Goal: Task Accomplishment & Management: Complete application form

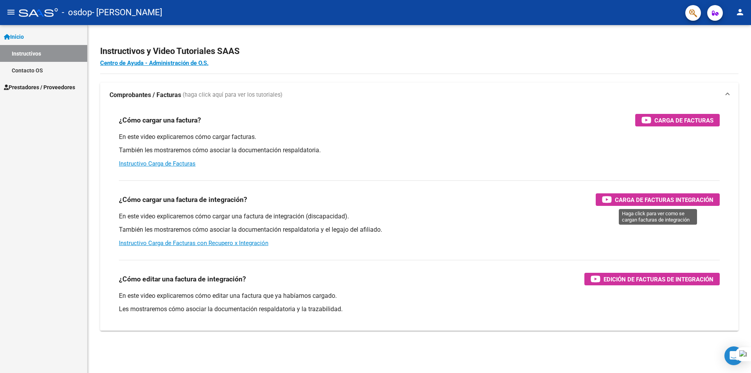
click at [660, 196] on span "Carga de Facturas Integración" at bounding box center [664, 200] width 99 height 10
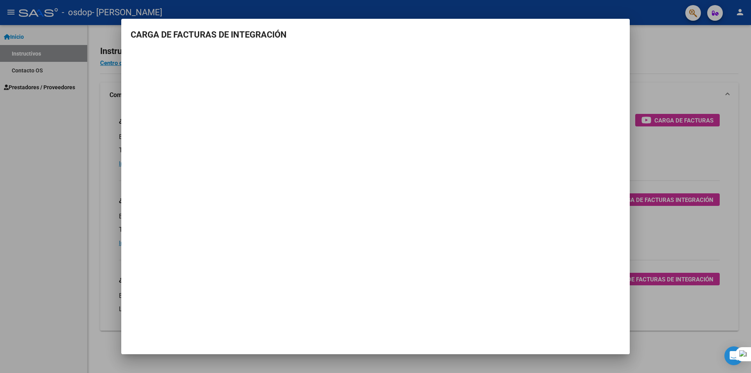
click at [489, 301] on mat-dialog-container "CARGA DE FACTURAS DE INTEGRACIÓN" at bounding box center [375, 186] width 508 height 335
click at [660, 70] on div at bounding box center [375, 186] width 751 height 373
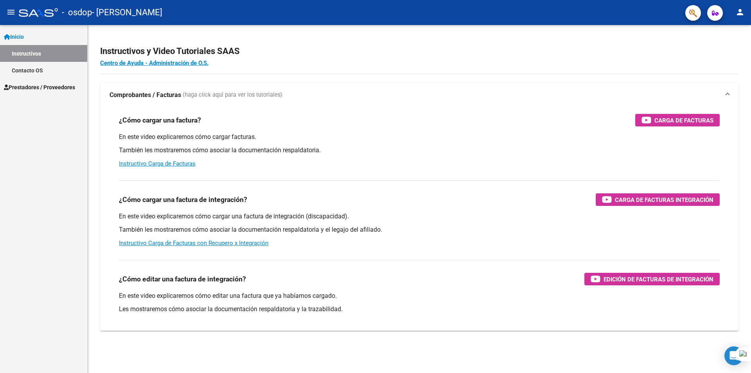
click at [0, 94] on link "Prestadores / Proveedores" at bounding box center [43, 87] width 87 height 17
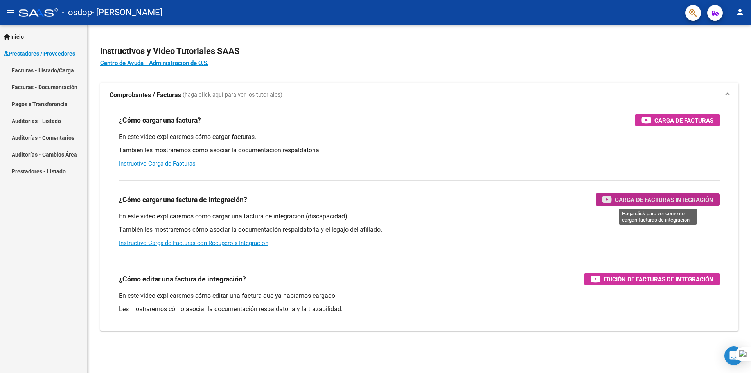
click at [717, 194] on button "Carga de Facturas Integración" at bounding box center [657, 199] width 124 height 13
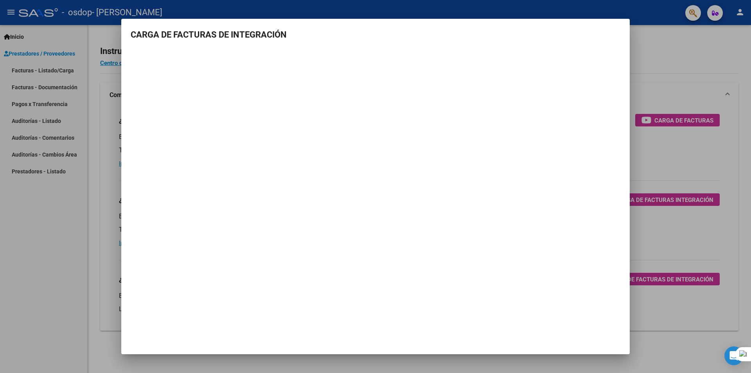
click at [670, 88] on div at bounding box center [375, 186] width 751 height 373
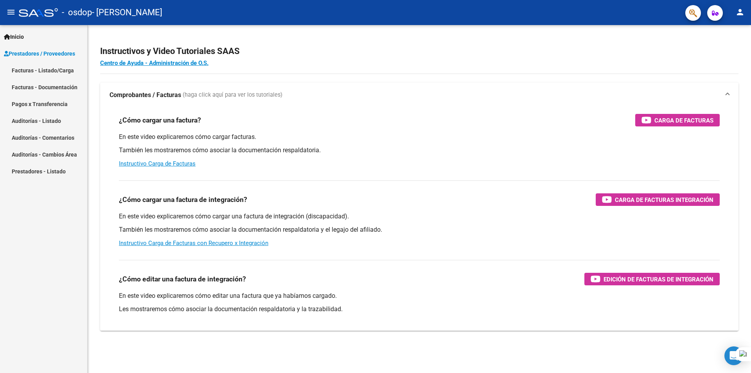
click at [56, 68] on link "Facturas - Listado/Carga" at bounding box center [43, 70] width 87 height 17
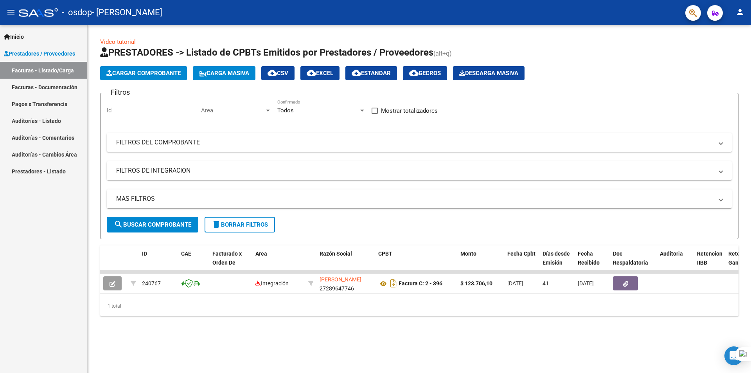
click at [186, 226] on span "search Buscar Comprobante" at bounding box center [152, 224] width 77 height 7
click at [135, 79] on button "Cargar Comprobante" at bounding box center [143, 73] width 87 height 14
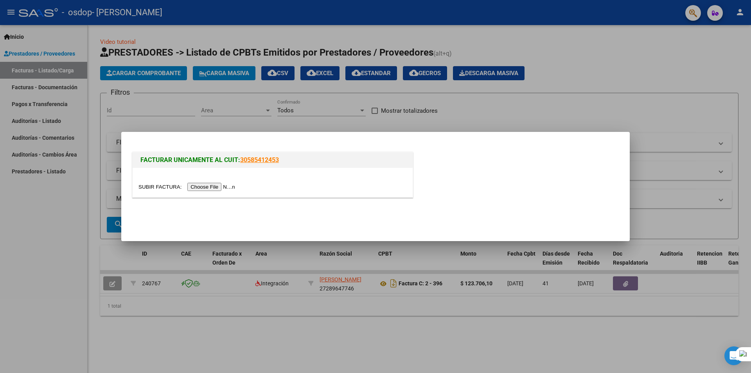
click at [218, 189] on input "file" at bounding box center [187, 187] width 99 height 8
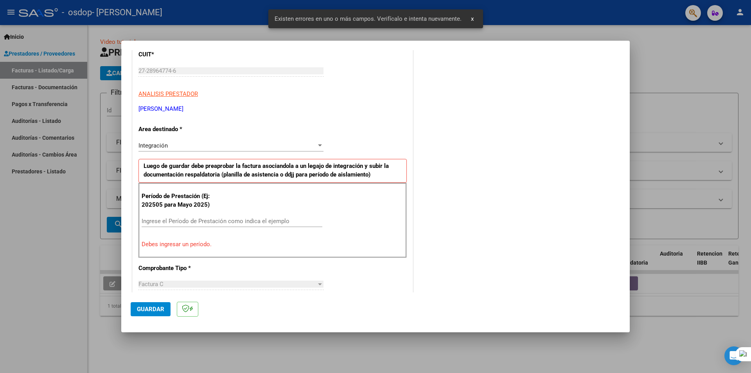
scroll to position [117, 0]
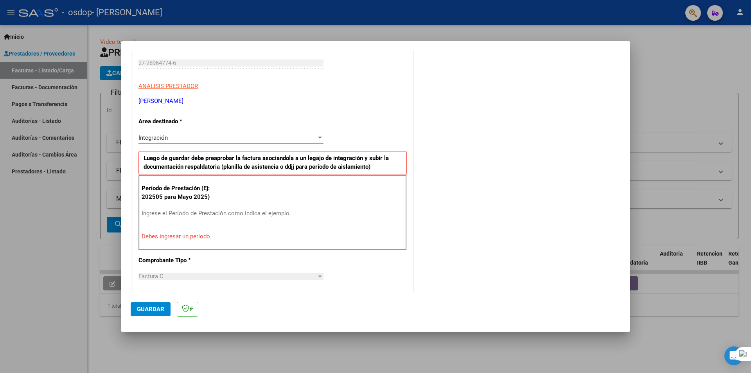
click at [212, 214] on input "Ingrese el Período de Prestación como indica el ejemplo" at bounding box center [232, 213] width 181 height 7
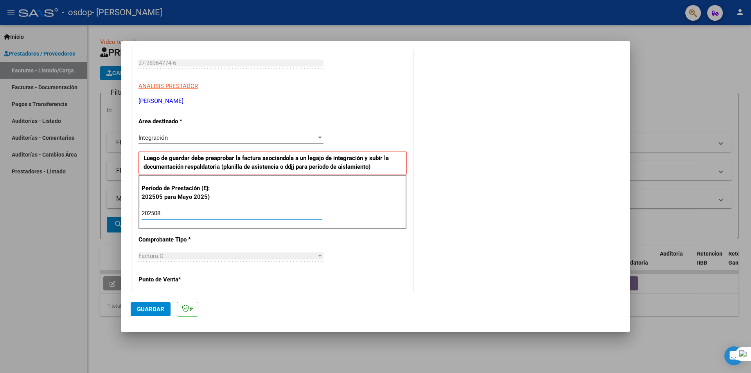
type input "202508"
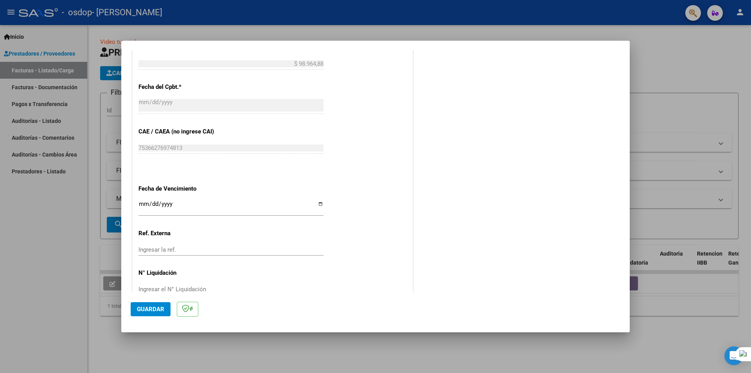
scroll to position [446, 0]
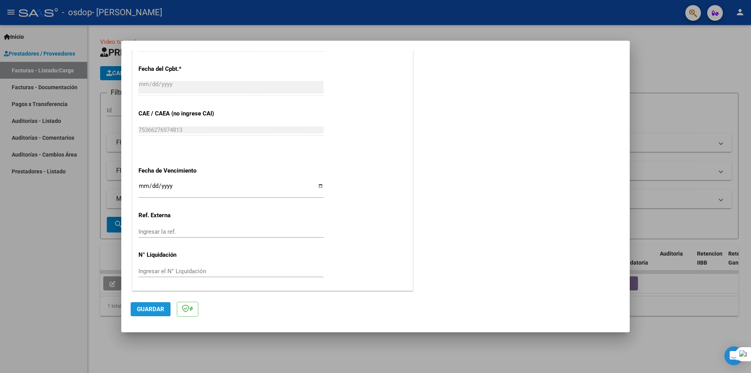
click at [157, 304] on button "Guardar" at bounding box center [151, 309] width 40 height 14
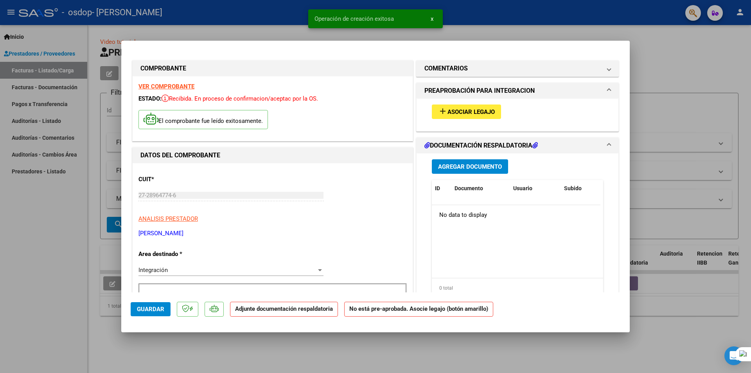
click at [481, 117] on button "add Asociar Legajo" at bounding box center [466, 111] width 69 height 14
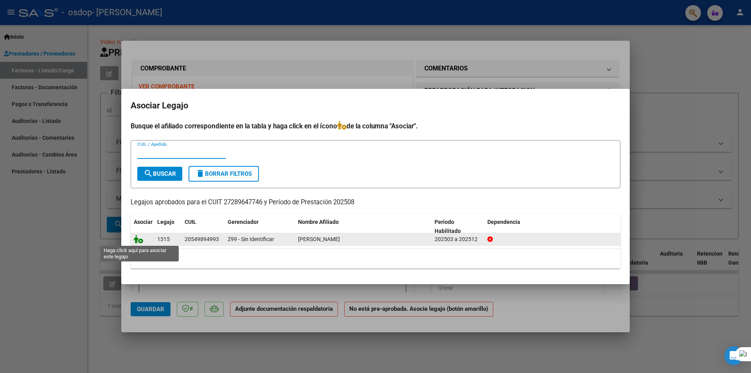
click at [140, 241] on icon at bounding box center [138, 239] width 9 height 9
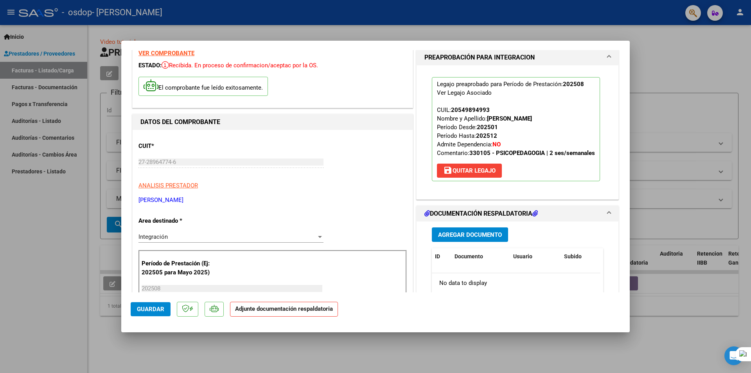
scroll to position [117, 0]
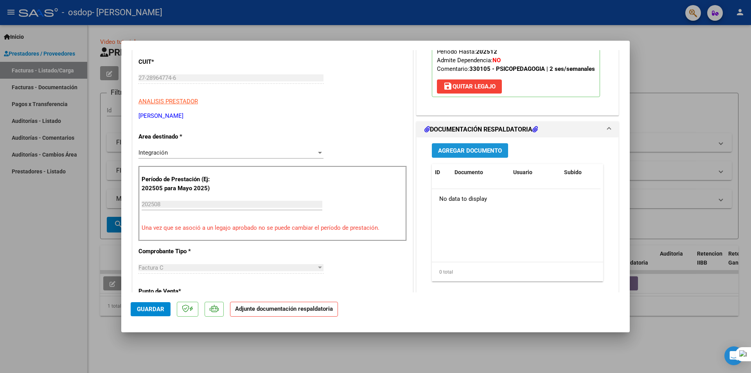
click at [495, 149] on span "Agregar Documento" at bounding box center [470, 150] width 64 height 7
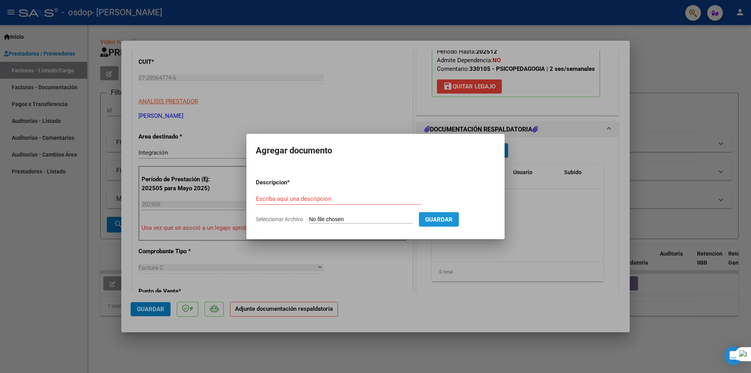
click at [437, 214] on button "Guardar" at bounding box center [439, 219] width 40 height 14
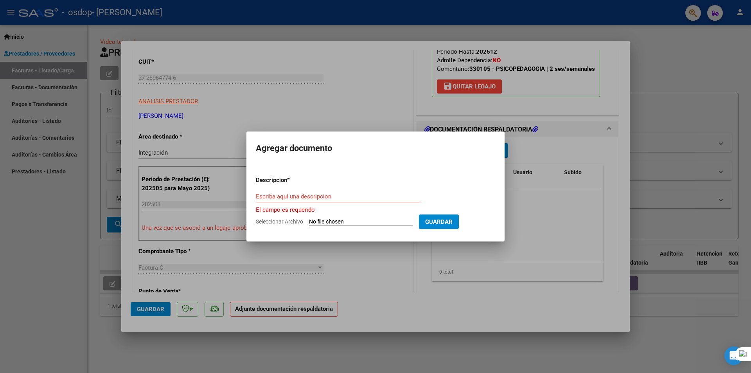
click at [436, 215] on button "Guardar" at bounding box center [439, 221] width 40 height 14
click at [414, 215] on form "Descripcion * Escriba aquí una descripcion El campo es requerido Seleccionar Ar…" at bounding box center [375, 201] width 239 height 62
click at [395, 223] on input "Seleccionar Archivo" at bounding box center [361, 221] width 104 height 7
type input "C:\fakepath\asiste agost 2025.pdf"
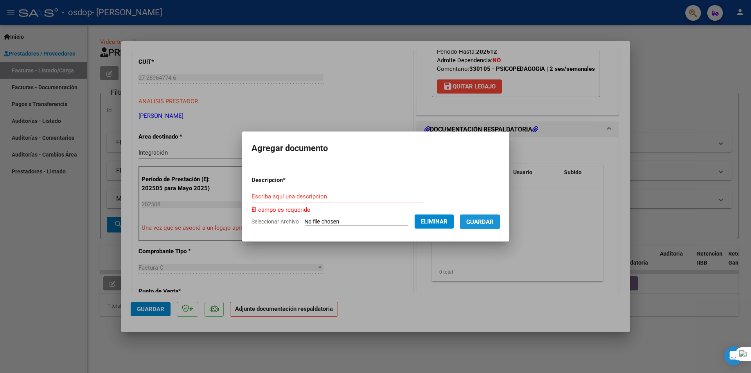
click at [483, 225] on button "Guardar" at bounding box center [480, 221] width 40 height 14
click at [493, 219] on span "Guardar" at bounding box center [479, 221] width 27 height 7
click at [469, 220] on button "Guardar" at bounding box center [480, 221] width 40 height 14
click at [334, 198] on input "Escriba aquí una descripcion" at bounding box center [336, 196] width 171 height 7
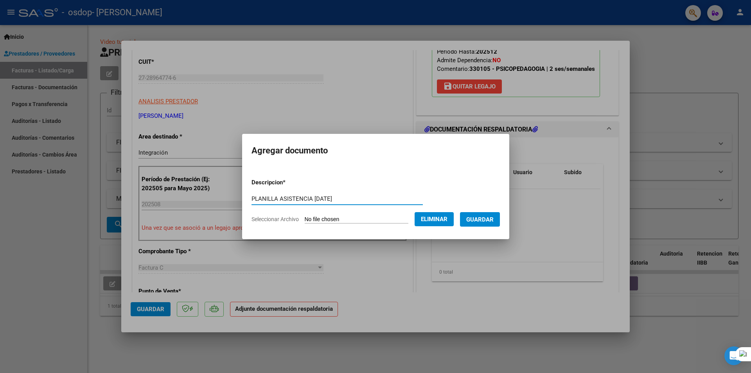
type input "PLANILLA ASISTENCIA [DATE]"
click at [489, 224] on button "Guardar" at bounding box center [480, 219] width 40 height 14
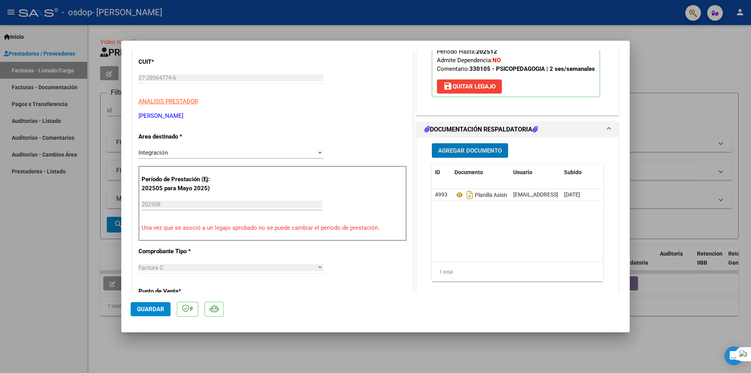
click at [150, 310] on span "Guardar" at bounding box center [150, 308] width 27 height 7
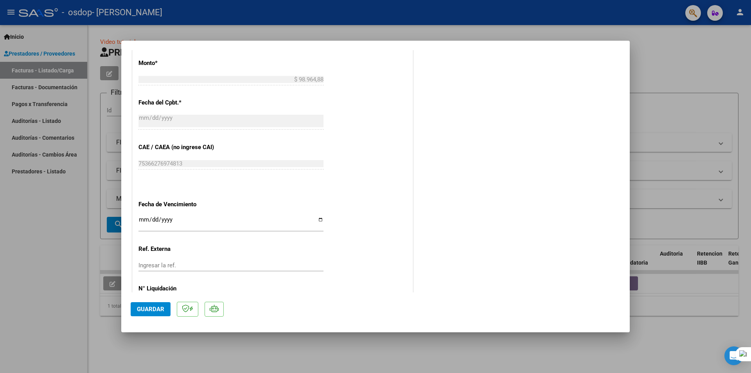
scroll to position [458, 0]
